Goal: Transaction & Acquisition: Subscribe to service/newsletter

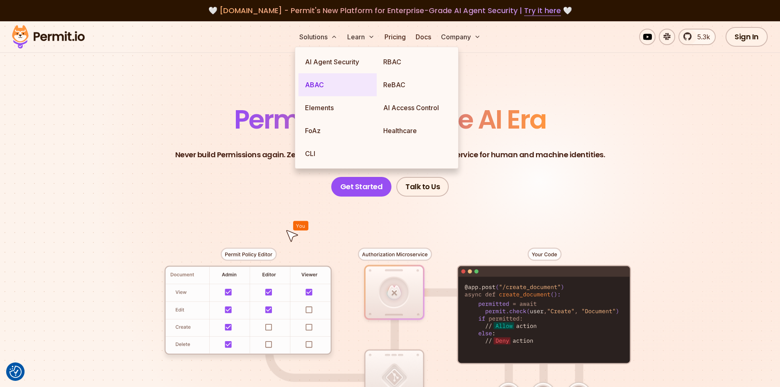
click at [315, 81] on link "ABAC" at bounding box center [337, 84] width 78 height 23
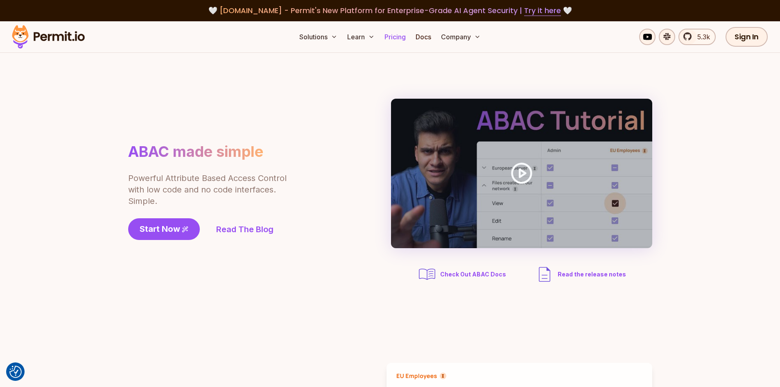
click at [394, 37] on link "Pricing" at bounding box center [395, 37] width 28 height 16
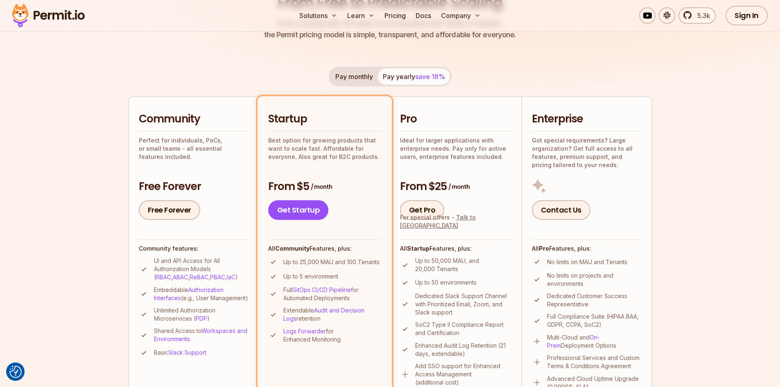
scroll to position [123, 0]
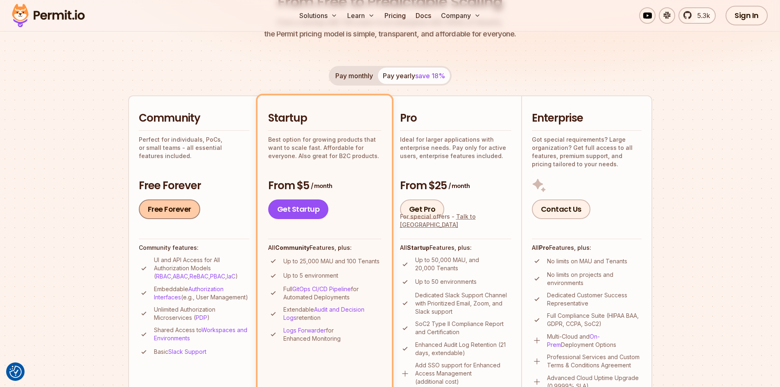
click at [176, 213] on link "Free Forever" at bounding box center [169, 209] width 61 height 20
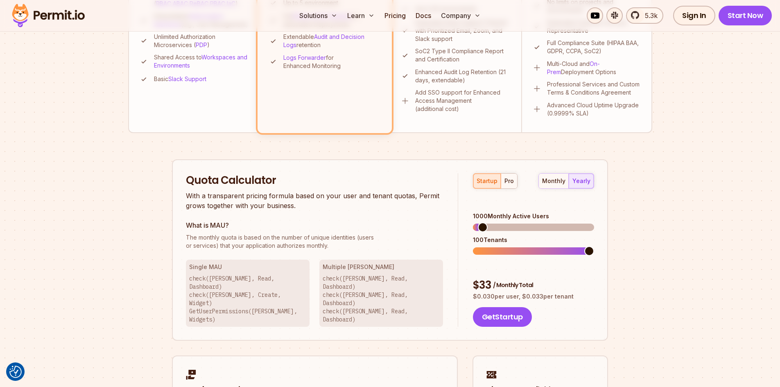
scroll to position [409, 0]
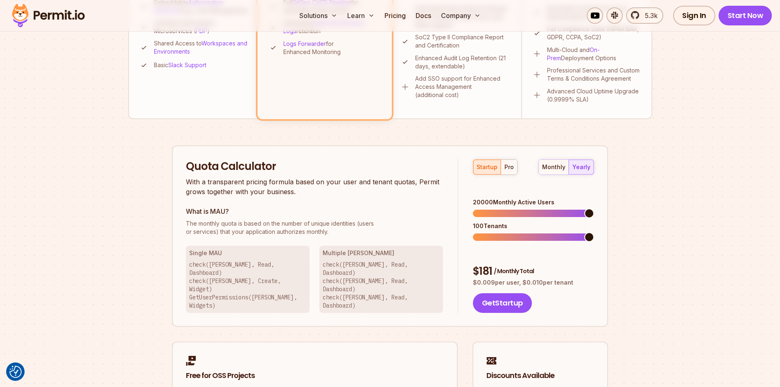
click at [594, 208] on span at bounding box center [589, 213] width 10 height 10
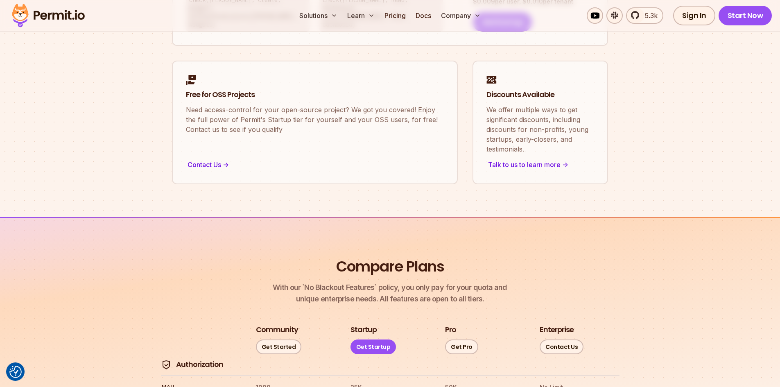
scroll to position [696, 0]
